Goal: Task Accomplishment & Management: Manage account settings

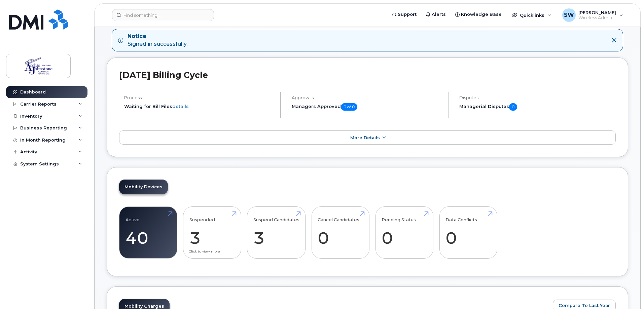
scroll to position [101, 0]
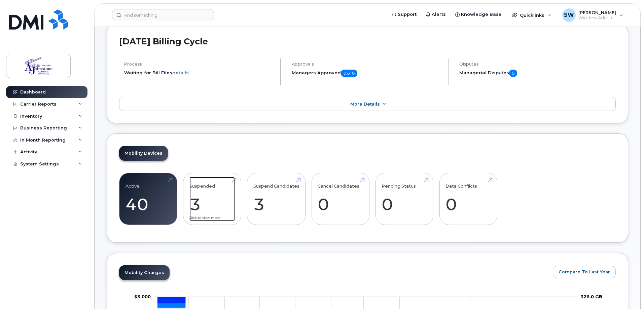
click at [222, 212] on link "Suspended 3" at bounding box center [211, 199] width 45 height 44
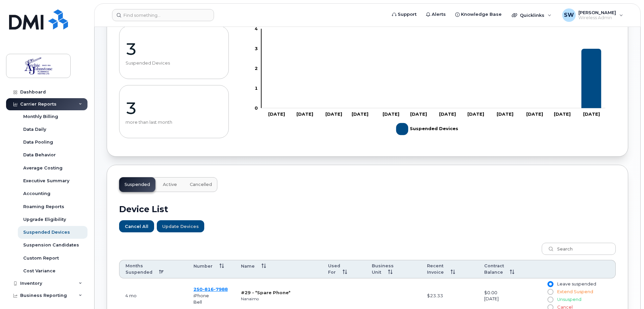
scroll to position [229, 0]
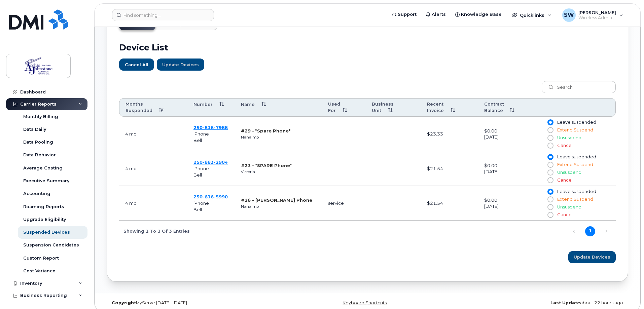
click at [551, 135] on input "Unsuspend" at bounding box center [549, 137] width 5 height 5
radio input "true"
click at [592, 254] on span "Update Devices" at bounding box center [592, 257] width 37 height 6
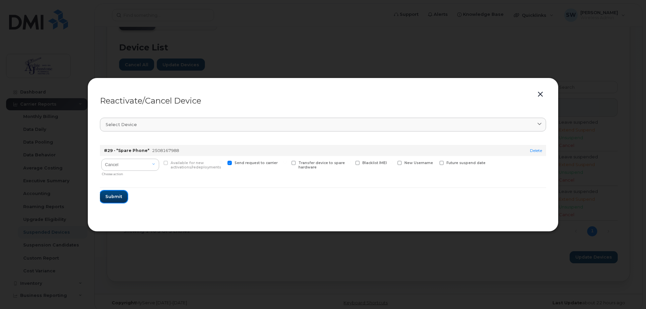
click at [113, 197] on span "Submit" at bounding box center [113, 196] width 17 height 6
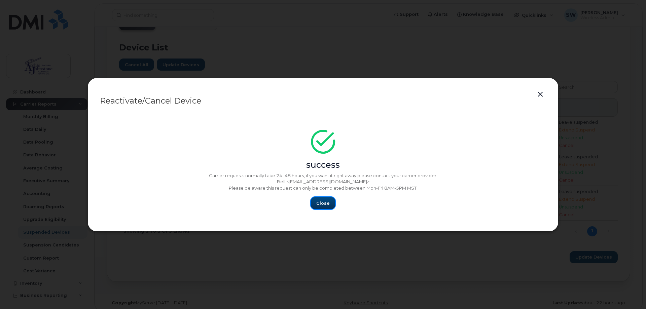
click at [328, 203] on span "Close" at bounding box center [322, 203] width 13 height 6
click at [324, 203] on span "Close" at bounding box center [322, 203] width 13 height 6
click at [539, 94] on button "button" at bounding box center [540, 94] width 10 height 9
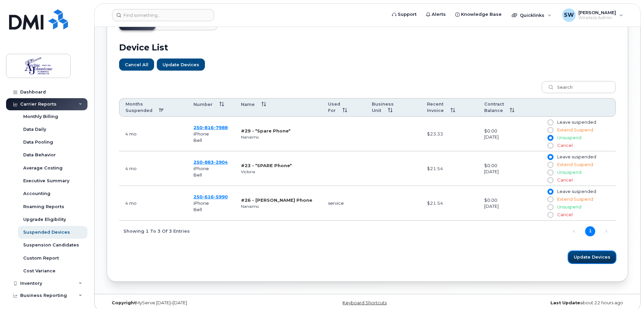
click at [600, 254] on span "Update Devices" at bounding box center [592, 257] width 37 height 6
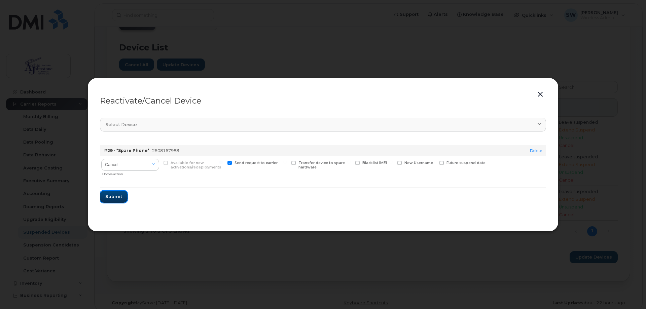
click at [112, 198] on span "Submit" at bounding box center [113, 196] width 17 height 6
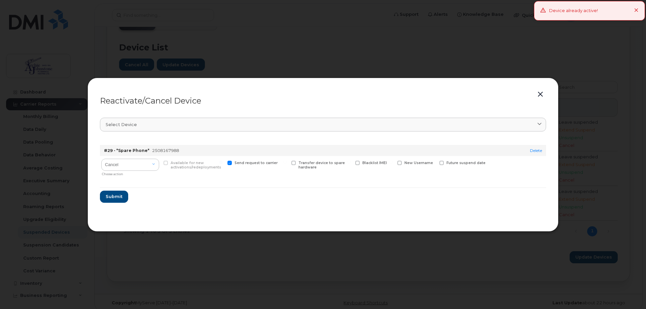
click at [539, 93] on button "button" at bounding box center [540, 94] width 10 height 9
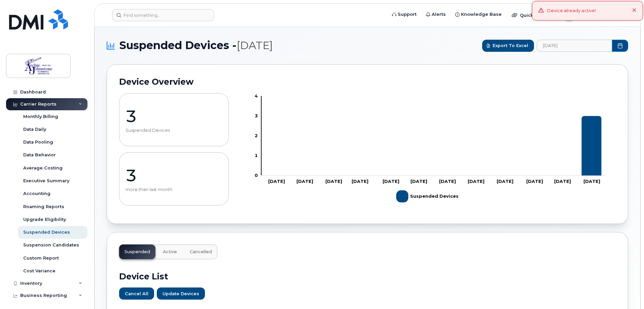
scroll to position [34, 0]
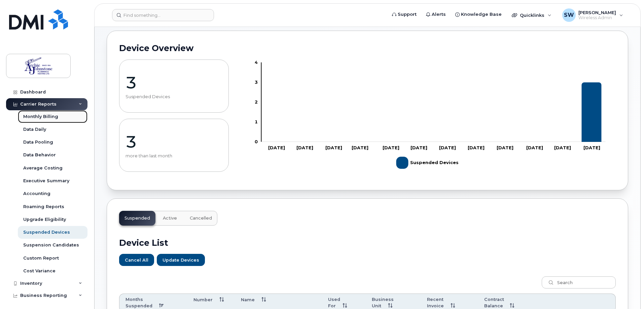
click at [42, 117] on div "Monthly Billing" at bounding box center [40, 117] width 35 height 6
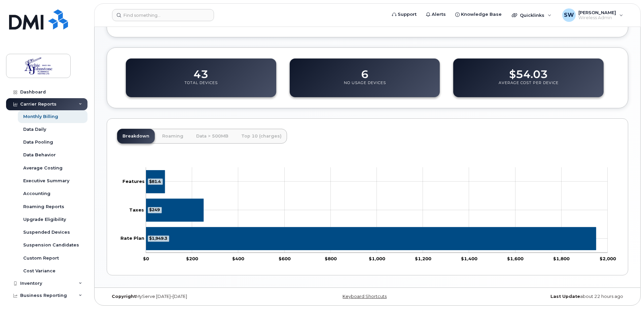
scroll to position [218, 0]
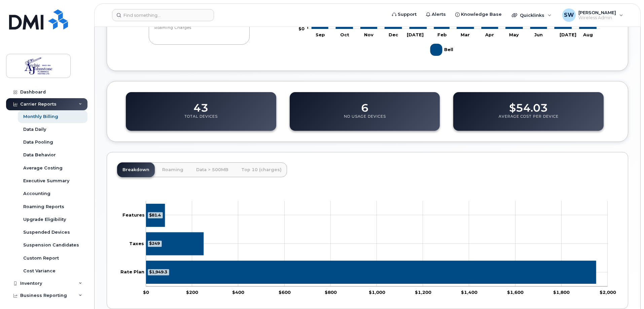
click at [41, 105] on div "Carrier Reports" at bounding box center [38, 104] width 36 height 5
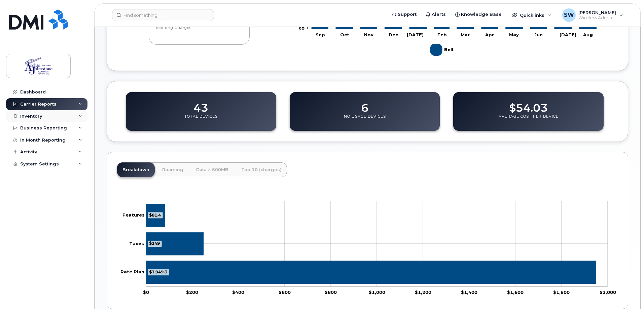
click at [37, 114] on div "Inventory" at bounding box center [31, 116] width 22 height 5
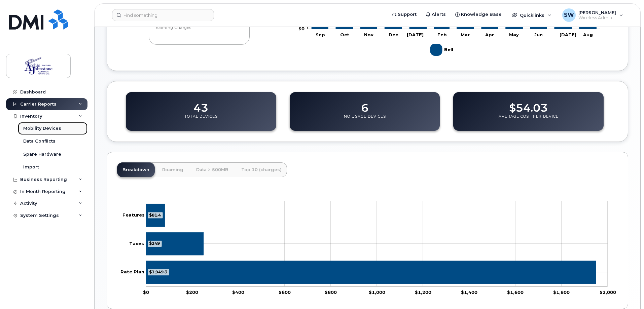
click at [37, 128] on div "Mobility Devices" at bounding box center [42, 128] width 38 height 6
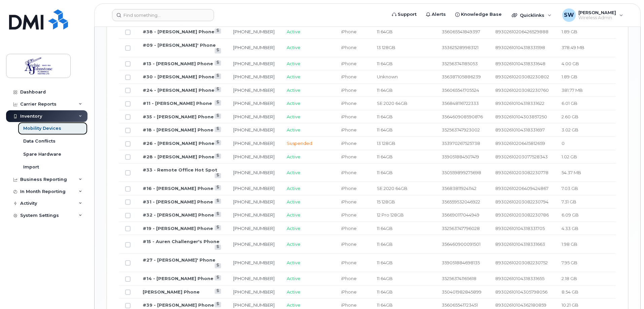
scroll to position [707, 0]
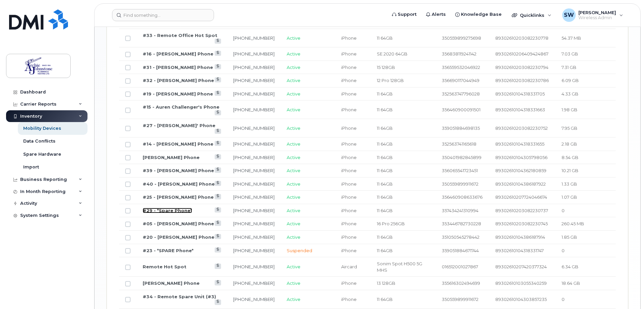
click at [177, 208] on link "#29 - *Spare Phone*" at bounding box center [167, 210] width 49 height 5
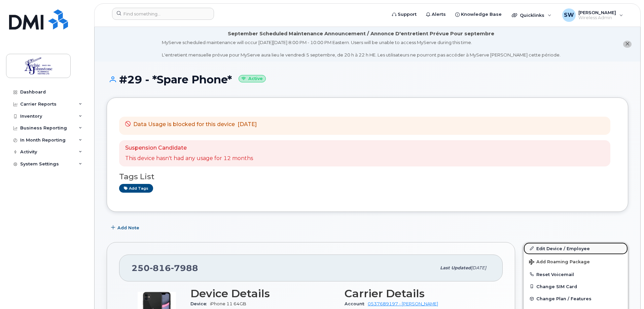
click at [567, 248] on link "Edit Device / Employee" at bounding box center [576, 249] width 104 height 12
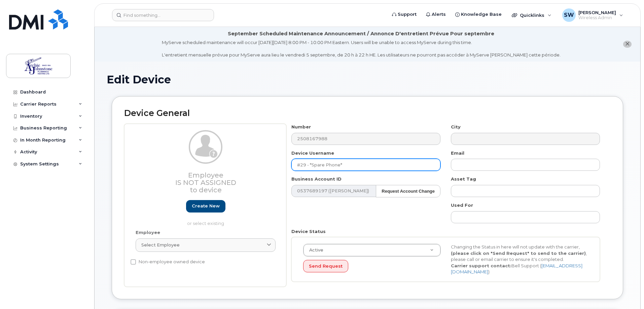
drag, startPoint x: 349, startPoint y: 164, endPoint x: 310, endPoint y: 167, distance: 39.1
click at [310, 167] on input "#29 - *Spare Phone*" at bounding box center [365, 165] width 149 height 12
type input "#29 - [PERSON_NAME]"
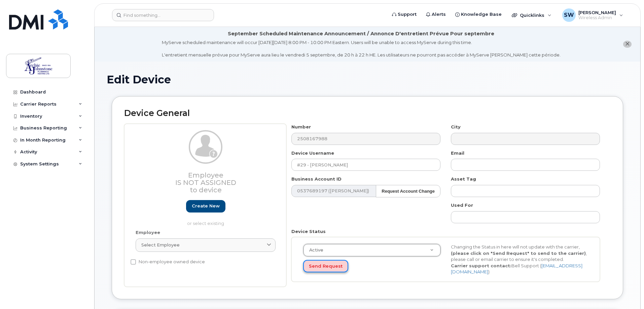
click at [338, 269] on button "Send Request" at bounding box center [325, 266] width 45 height 12
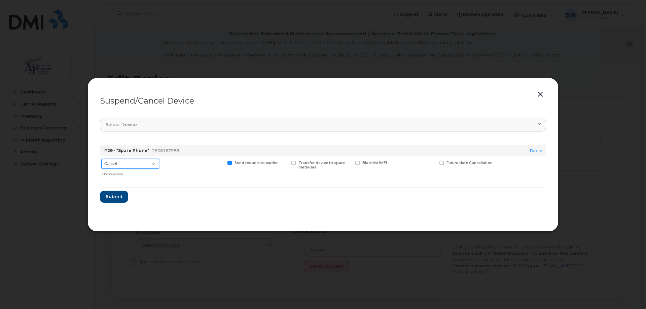
click at [154, 161] on select "Cancel Suspend - Extend Suspension Suspend - Reduced Rate Suspend - Full Rate S…" at bounding box center [130, 164] width 58 height 10
select select "[object Object]"
click at [101, 159] on select "Cancel Suspend - Extend Suspension Suspend - Reduced Rate Suspend - Full Rate S…" at bounding box center [130, 164] width 58 height 10
click at [113, 199] on span "Submit" at bounding box center [113, 196] width 17 height 6
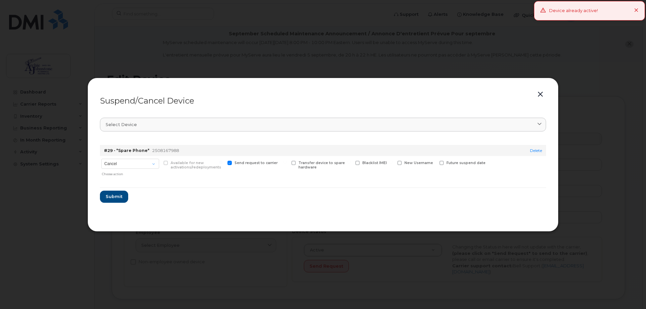
click at [538, 95] on button "button" at bounding box center [540, 94] width 10 height 9
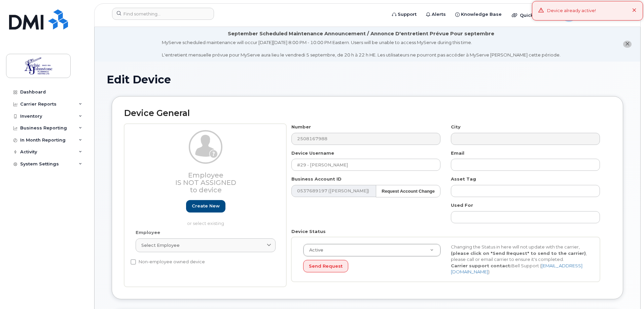
click at [634, 11] on icon at bounding box center [634, 10] width 4 height 4
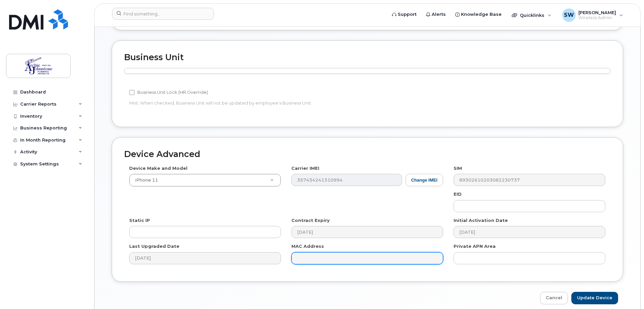
scroll to position [295, 0]
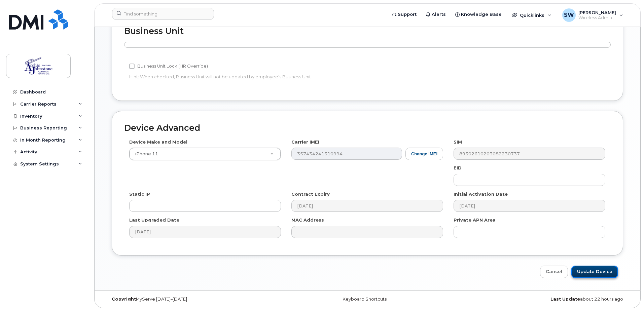
click at [599, 269] on input "Update Device" at bounding box center [594, 272] width 47 height 12
type input "Saving..."
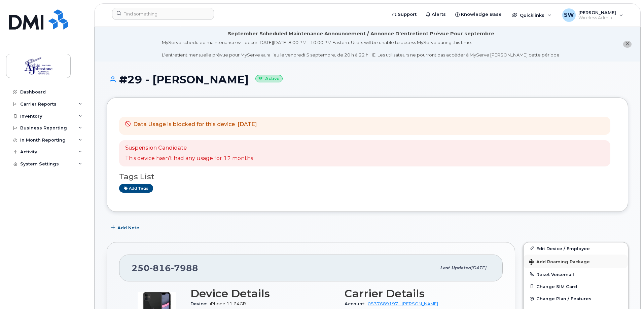
scroll to position [67, 0]
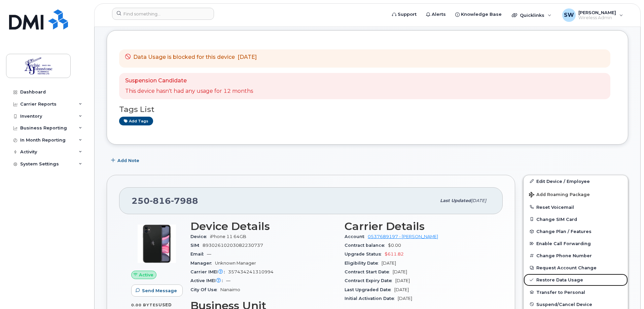
click at [564, 281] on link "Restore Data Usage" at bounding box center [576, 280] width 104 height 12
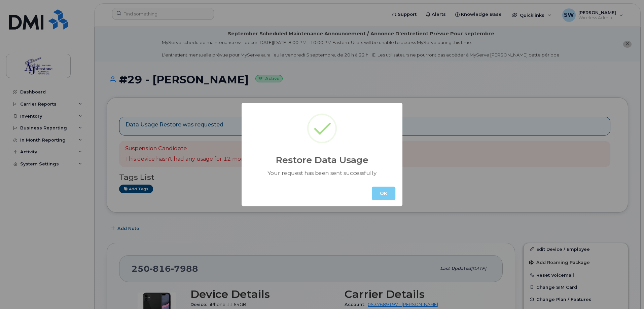
click at [383, 197] on button "OK" at bounding box center [384, 193] width 24 height 13
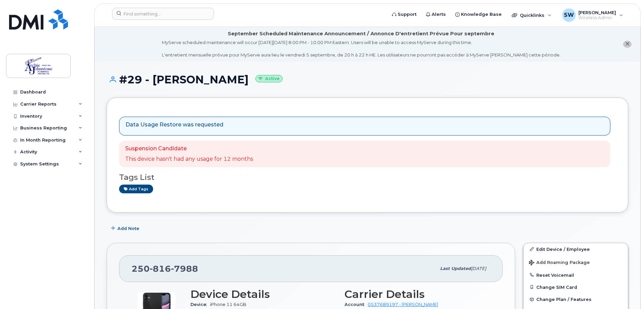
scroll to position [202, 0]
